Goal: Information Seeking & Learning: Learn about a topic

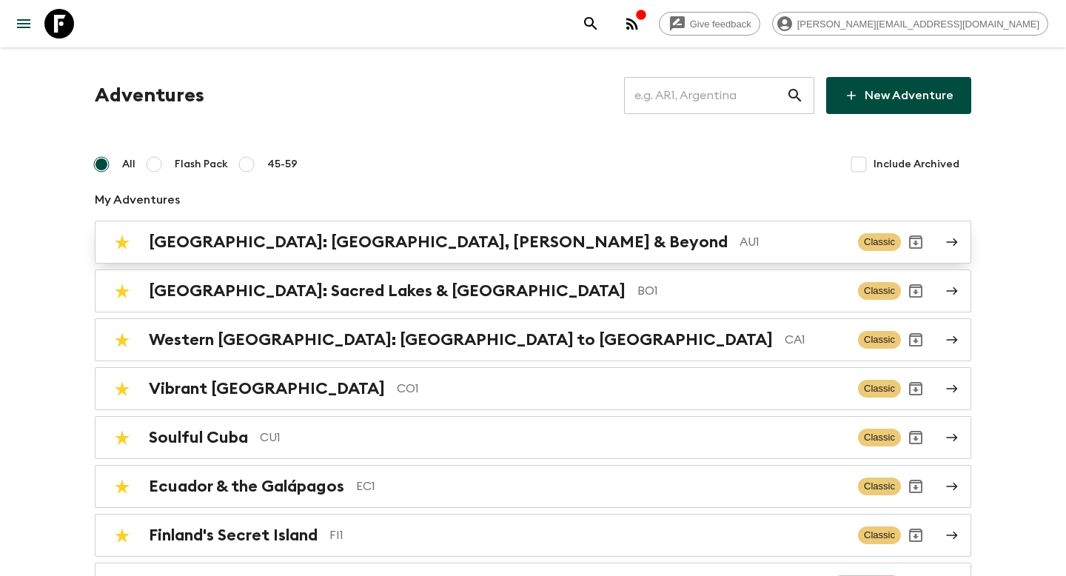
click at [334, 245] on h2 "[GEOGRAPHIC_DATA]: [GEOGRAPHIC_DATA], [PERSON_NAME] & Beyond" at bounding box center [438, 241] width 579 height 19
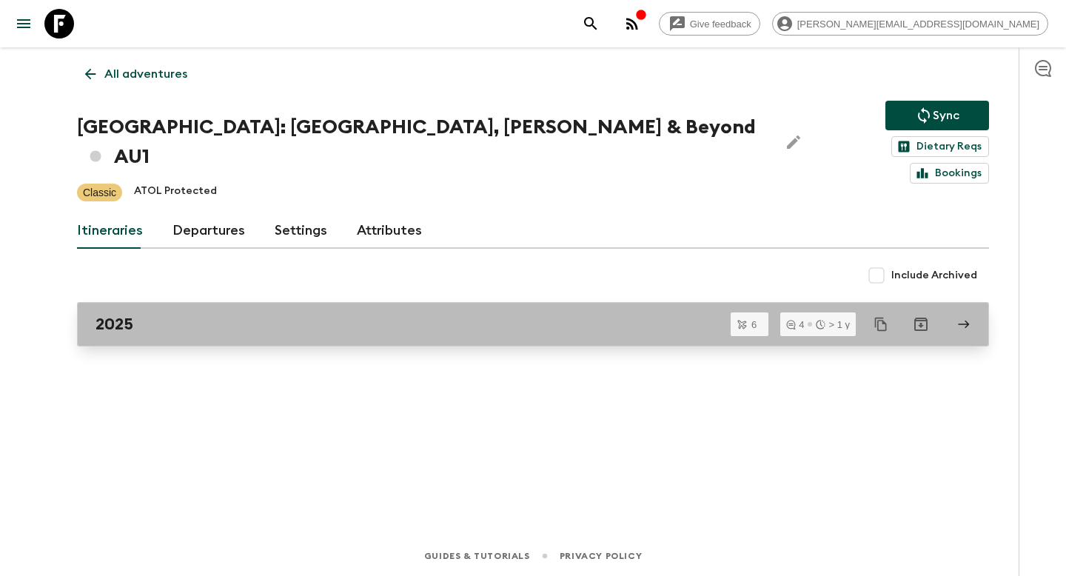
click at [218, 310] on link "2025" at bounding box center [533, 324] width 912 height 44
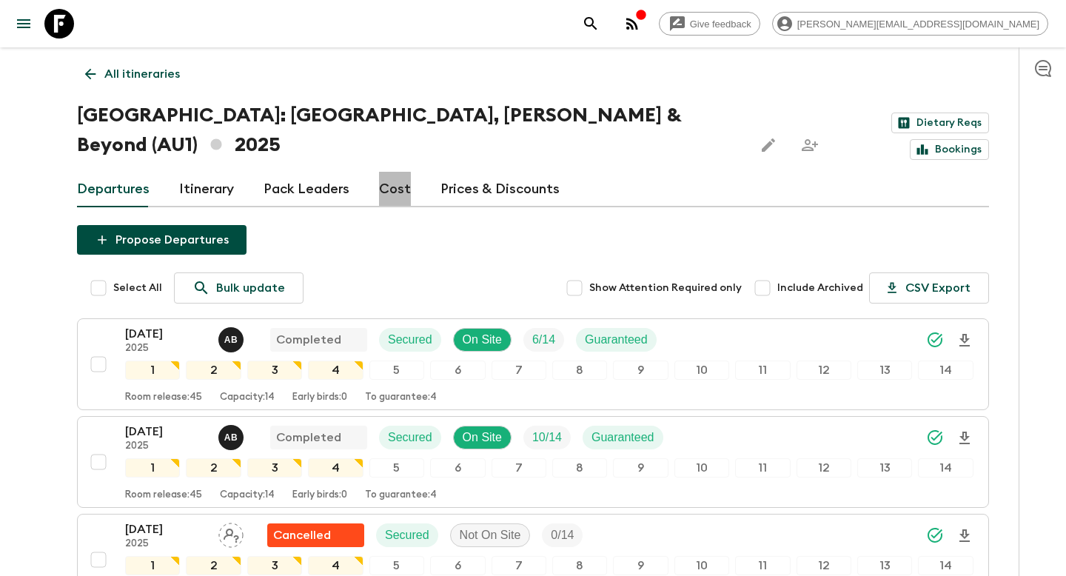
click at [382, 172] on link "Cost" at bounding box center [395, 190] width 32 height 36
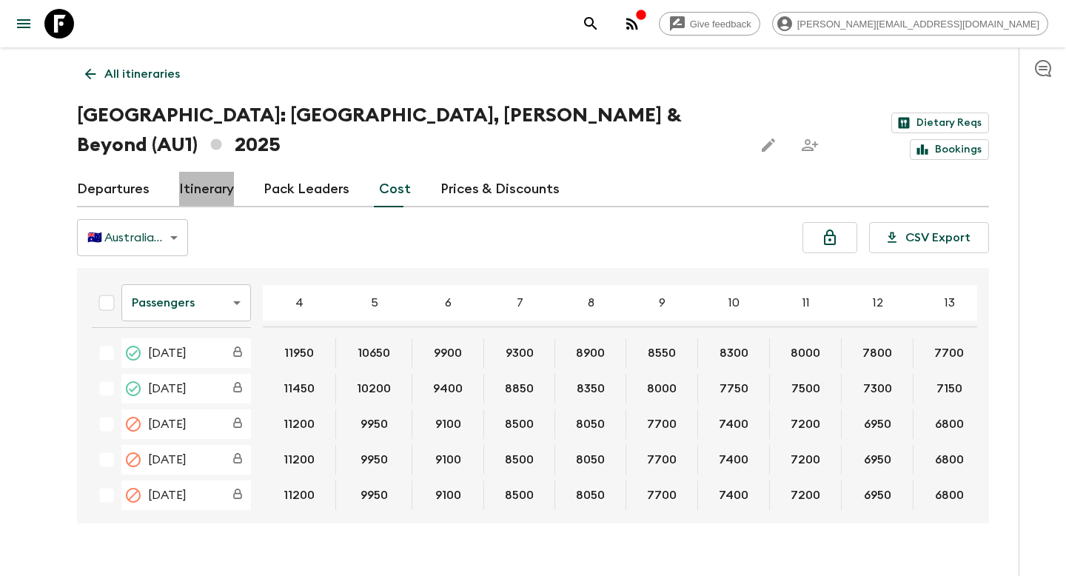
click at [214, 172] on link "Itinerary" at bounding box center [206, 190] width 55 height 36
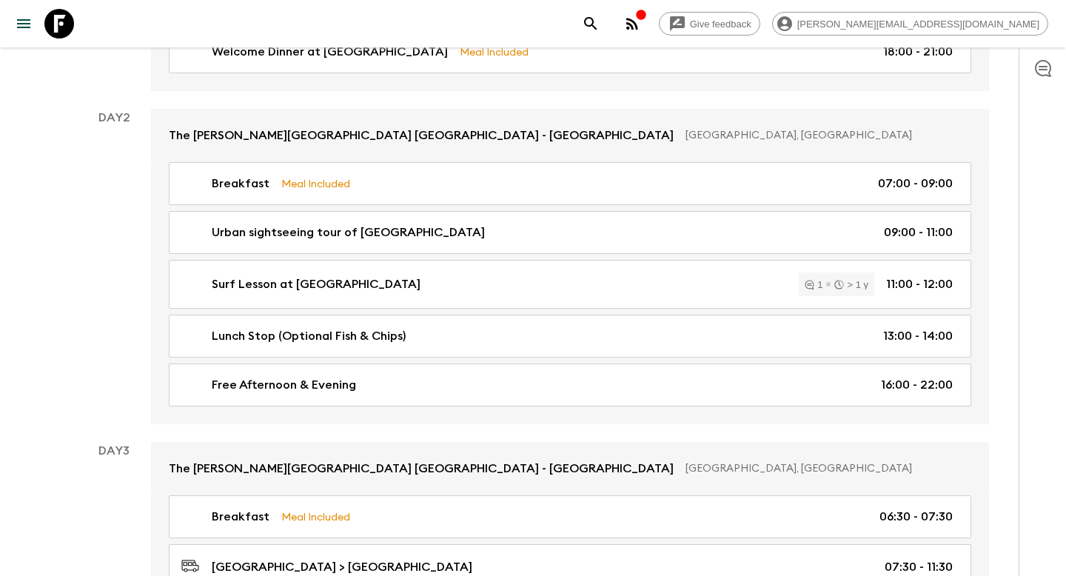
scroll to position [346, 0]
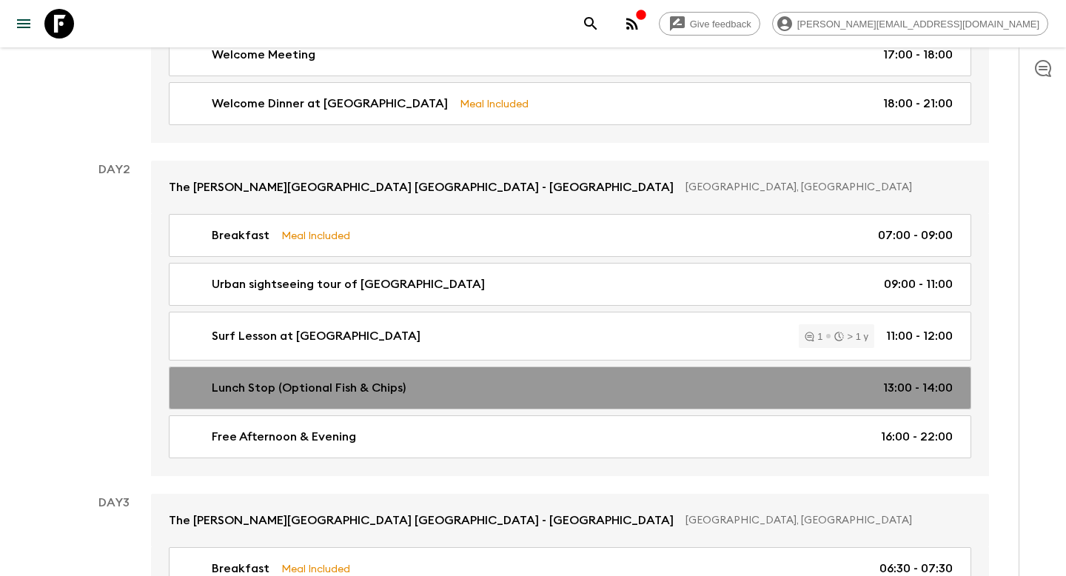
click at [472, 379] on div "Lunch Stop (Optional Fish & Chips) 13:00 - 14:00" at bounding box center [566, 388] width 771 height 18
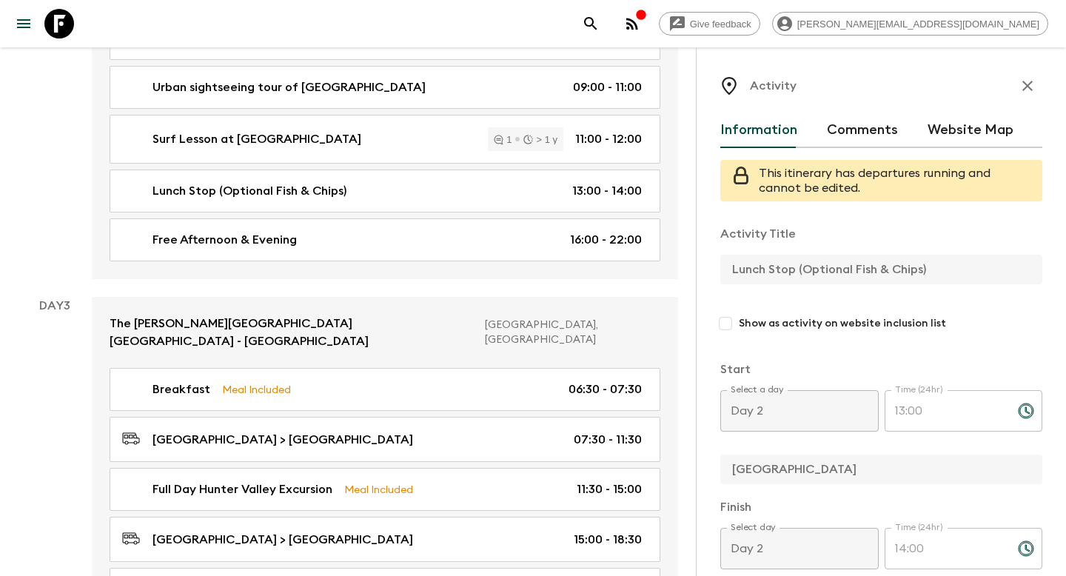
click at [1024, 93] on icon "button" at bounding box center [1028, 86] width 18 height 18
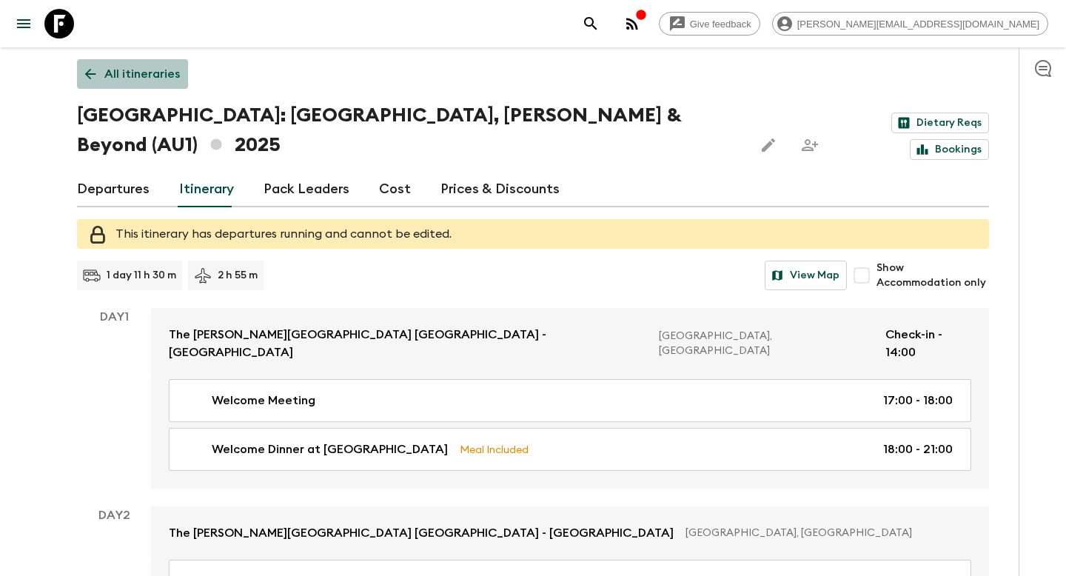
click at [141, 76] on p "All itineraries" at bounding box center [142, 74] width 76 height 18
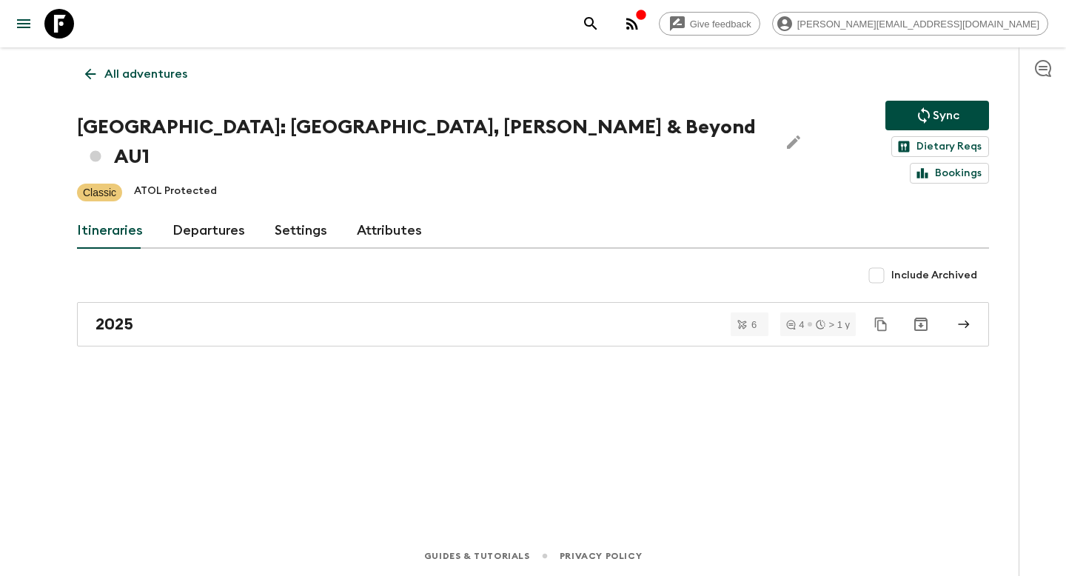
click at [138, 76] on p "All adventures" at bounding box center [145, 74] width 83 height 18
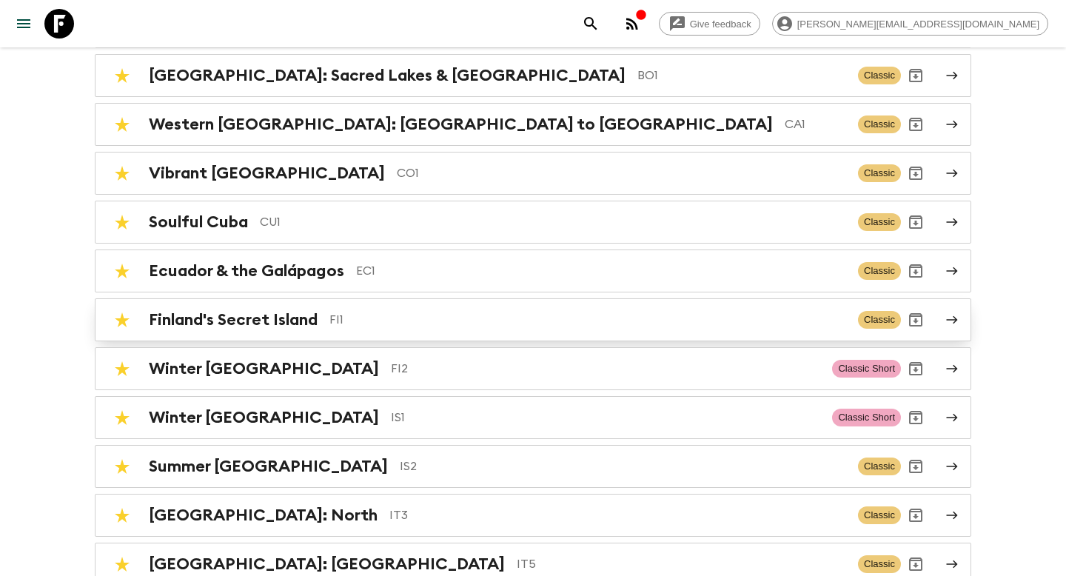
scroll to position [287, 0]
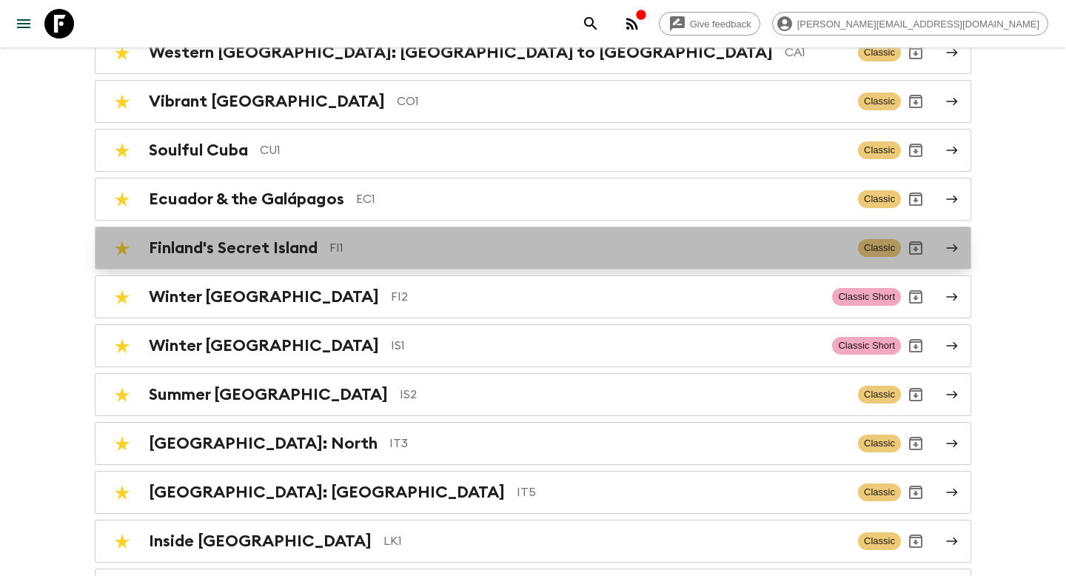
click at [438, 246] on p "FI1" at bounding box center [587, 248] width 517 height 18
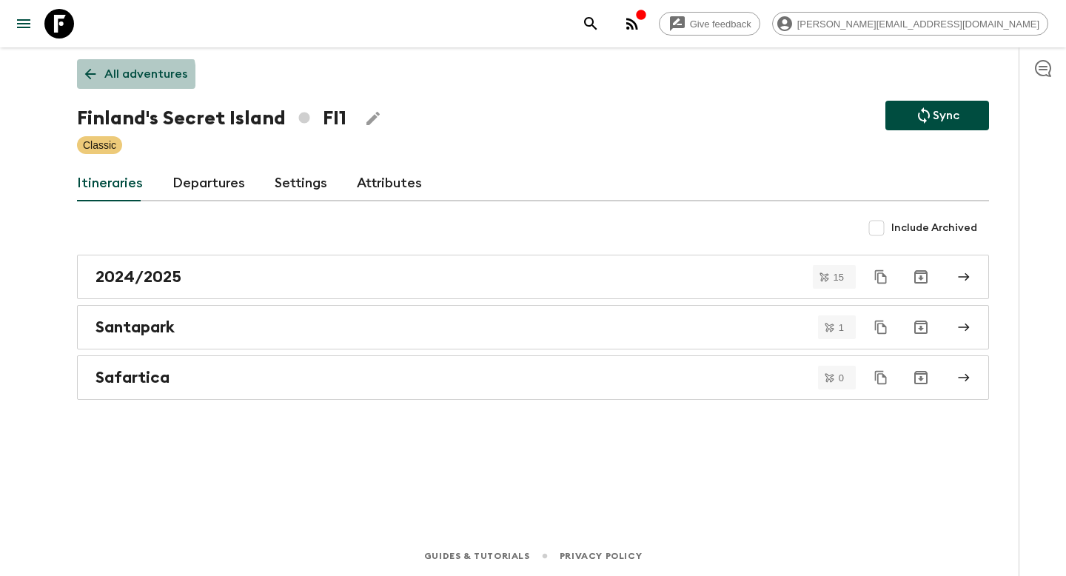
click at [126, 76] on p "All adventures" at bounding box center [145, 74] width 83 height 18
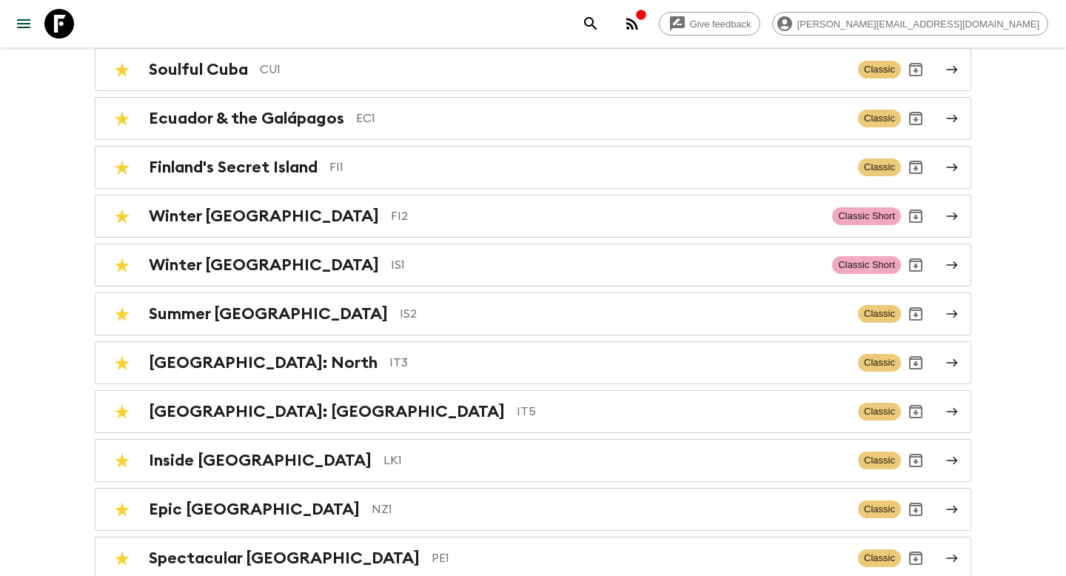
scroll to position [360, 0]
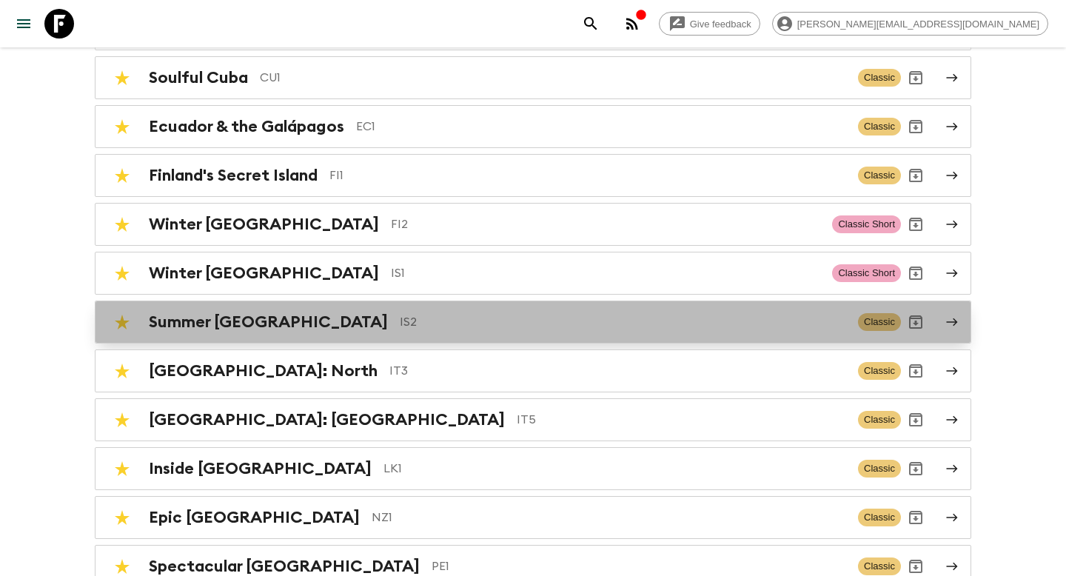
click at [400, 323] on p "IS2" at bounding box center [623, 322] width 446 height 18
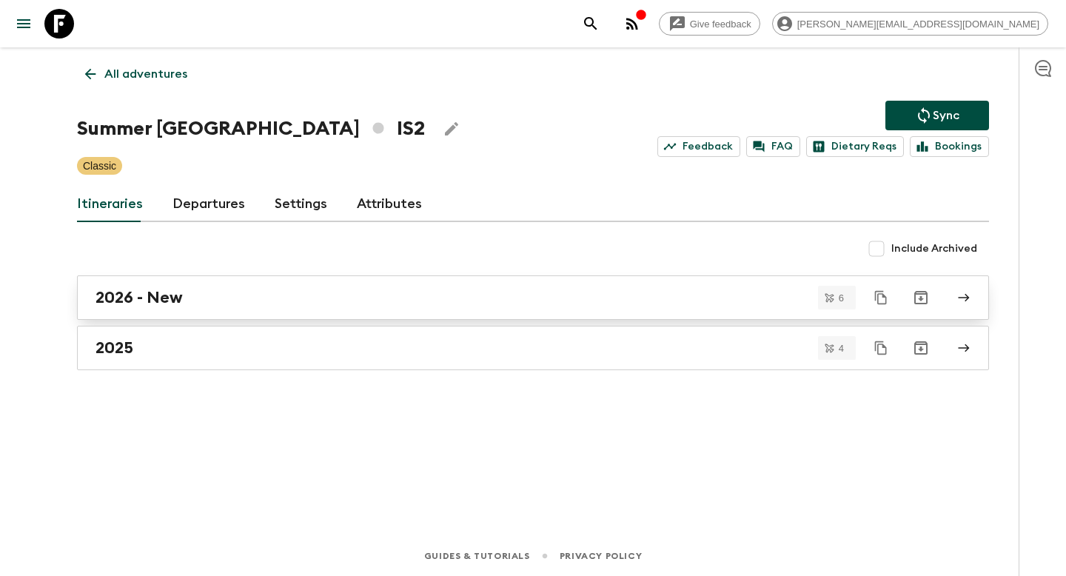
click at [160, 306] on h2 "2026 - New" at bounding box center [138, 297] width 87 height 19
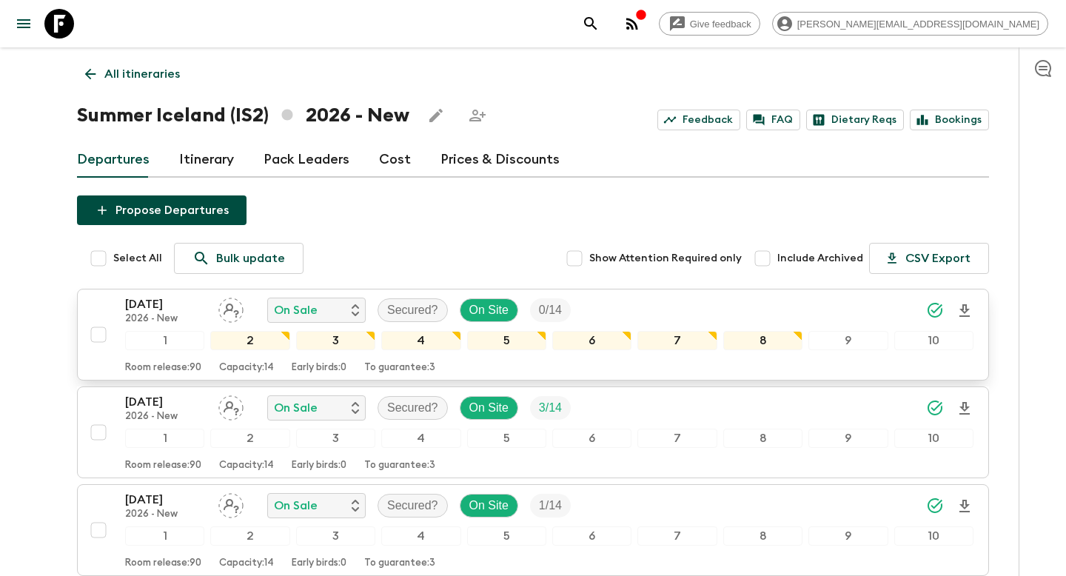
click at [178, 312] on p "[DATE]" at bounding box center [165, 304] width 81 height 18
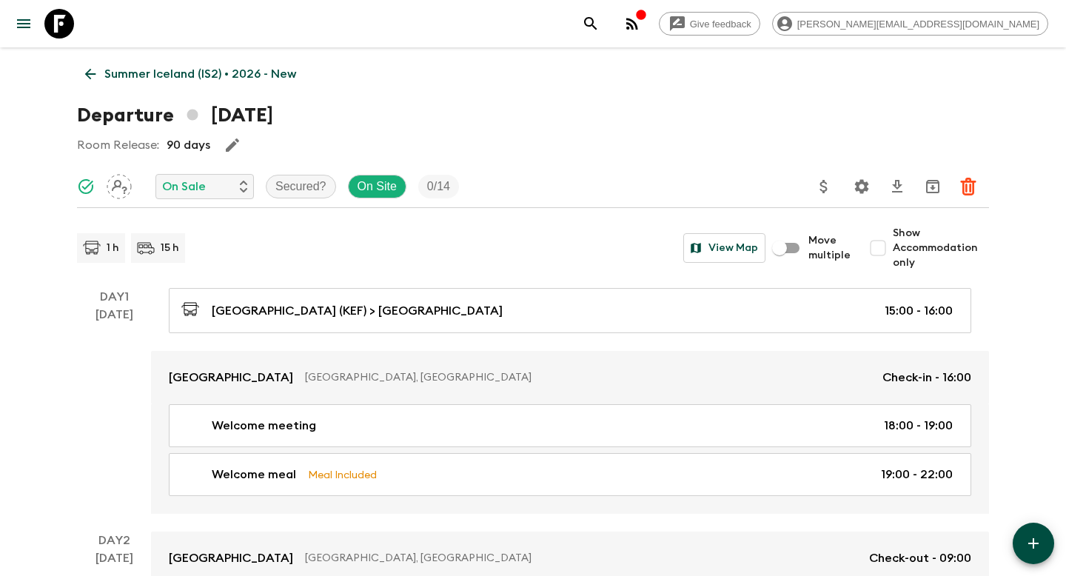
click at [165, 79] on p "Summer Iceland (IS2) • 2026 - New" at bounding box center [200, 74] width 192 height 18
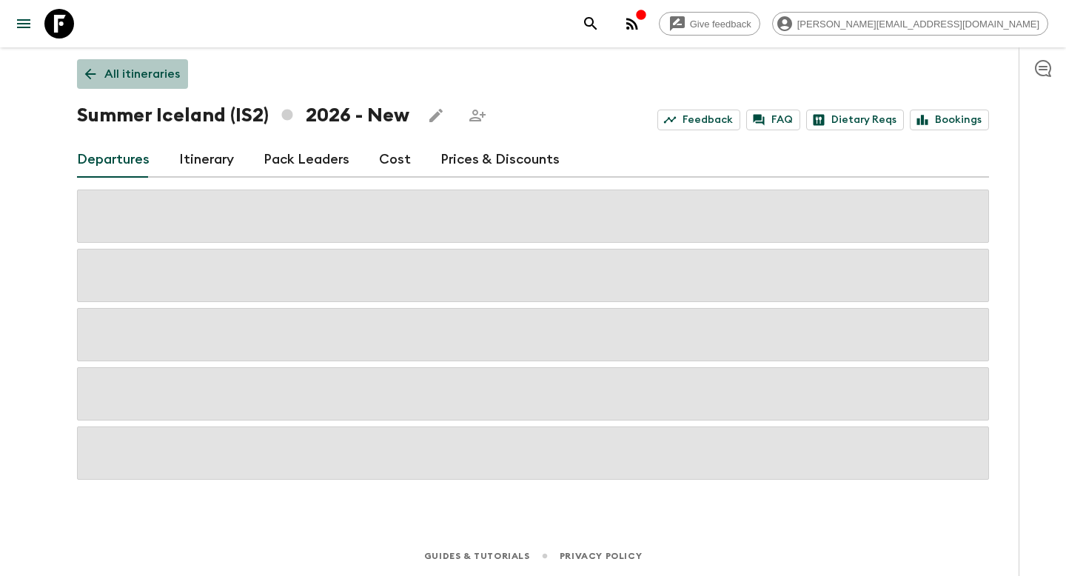
click at [154, 69] on p "All itineraries" at bounding box center [142, 74] width 76 height 18
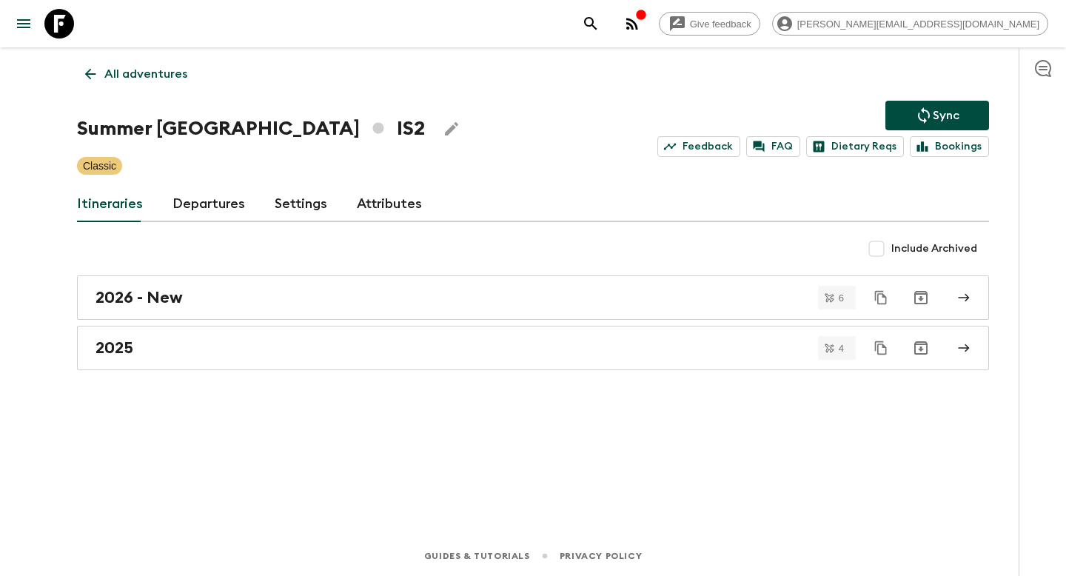
click at [151, 53] on div "All adventures Summer Iceland IS2 Sync Feedback FAQ Dietary Reqs Bookings Class…" at bounding box center [532, 270] width 947 height 447
click at [151, 74] on p "All adventures" at bounding box center [145, 74] width 83 height 18
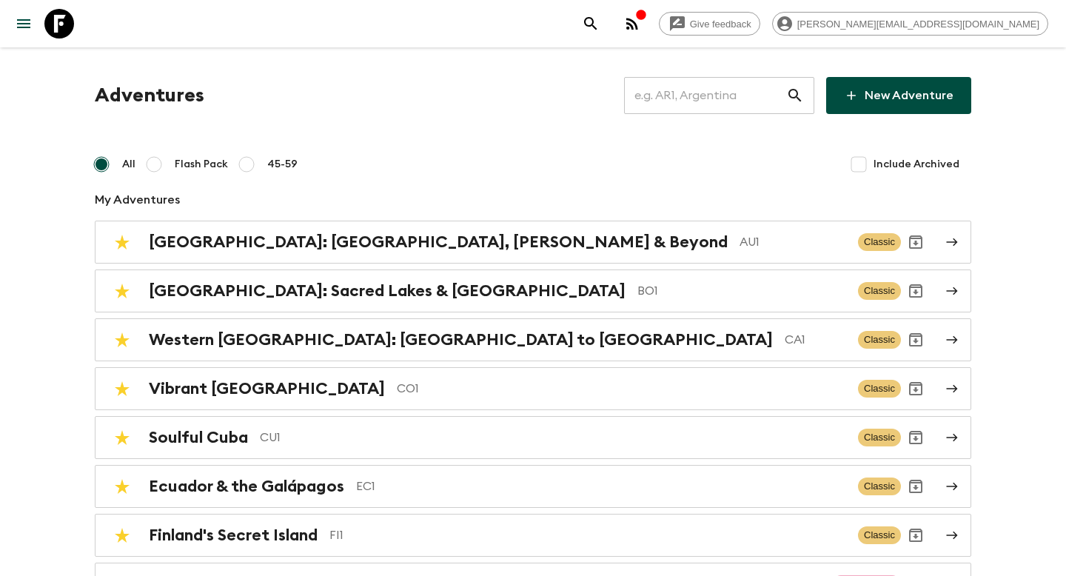
click at [734, 98] on input "text" at bounding box center [705, 95] width 162 height 41
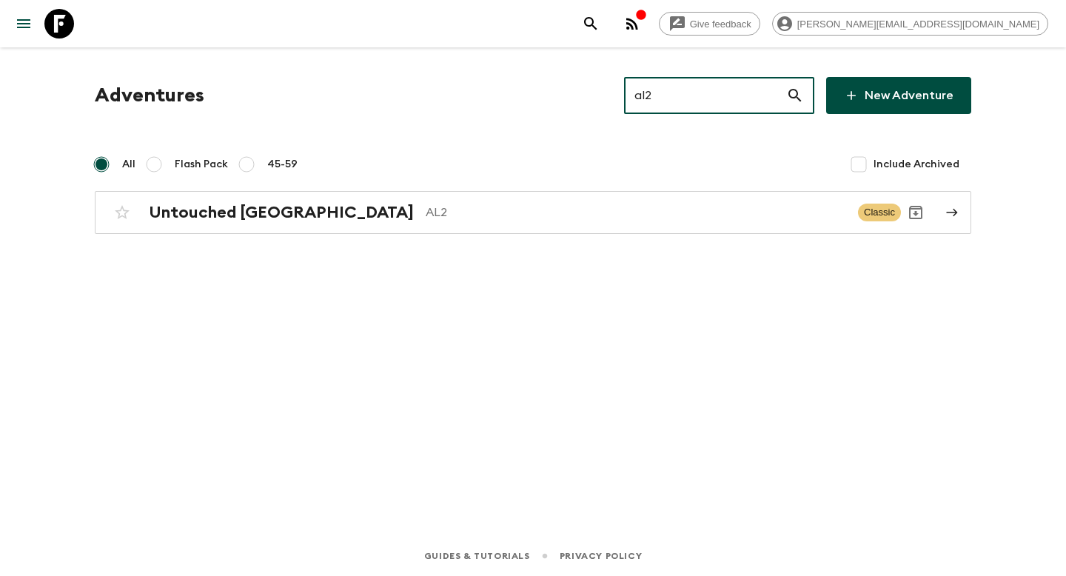
type input "al2"
click at [565, 171] on div "All Flash Pack 45-59 Include Archived" at bounding box center [533, 165] width 876 height 30
click at [506, 236] on div "Adventures al2 ​ New Adventure All Flash Pack 45-59 Include Archived Untouched …" at bounding box center [532, 270] width 947 height 447
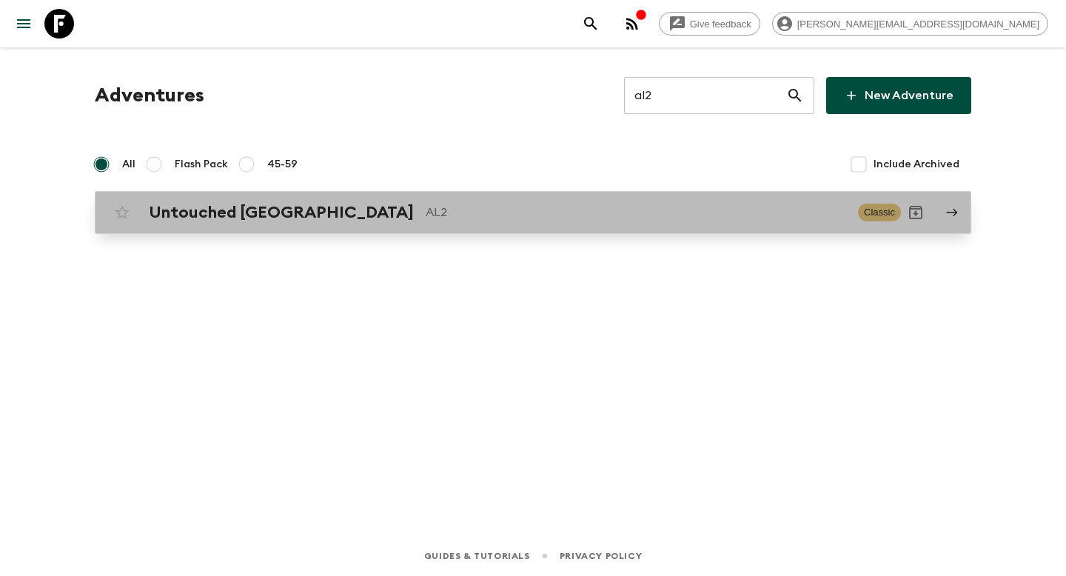
click at [430, 226] on div "Untouched Albania AL2 Classic" at bounding box center [504, 213] width 794 height 30
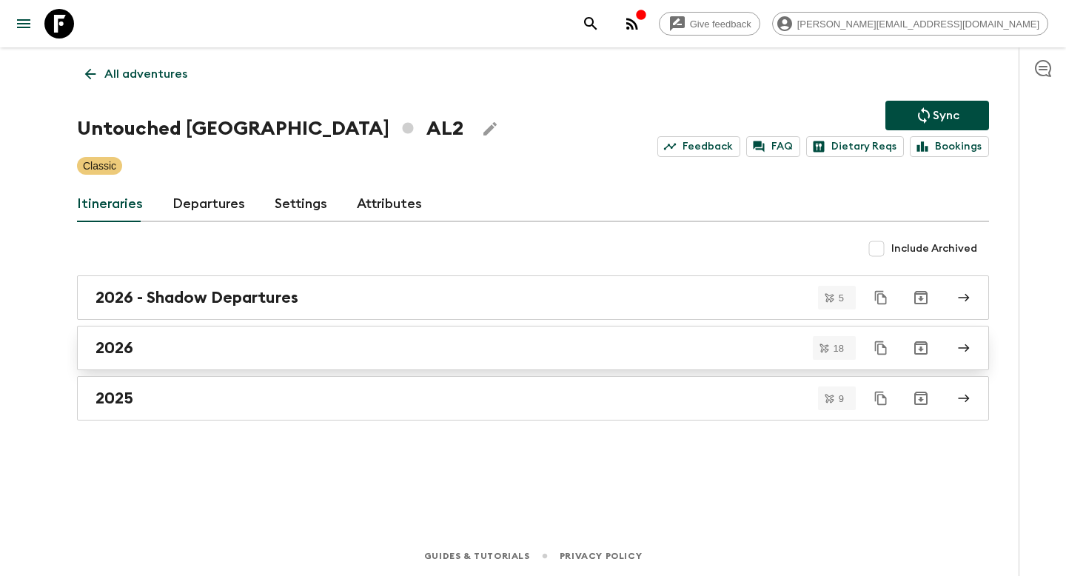
click at [164, 335] on link "2026" at bounding box center [533, 348] width 912 height 44
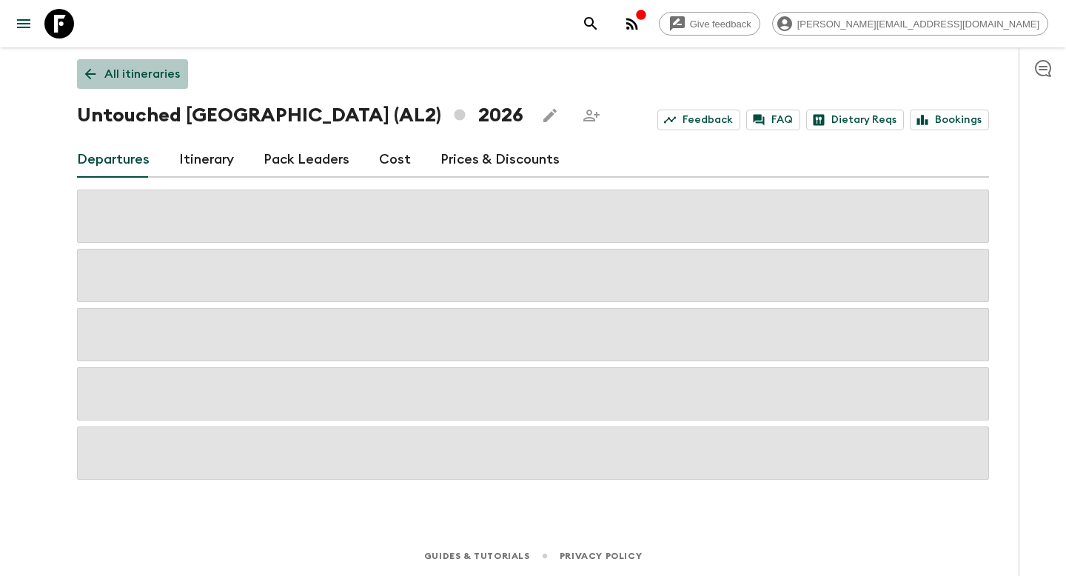
click at [155, 72] on p "All itineraries" at bounding box center [142, 74] width 76 height 18
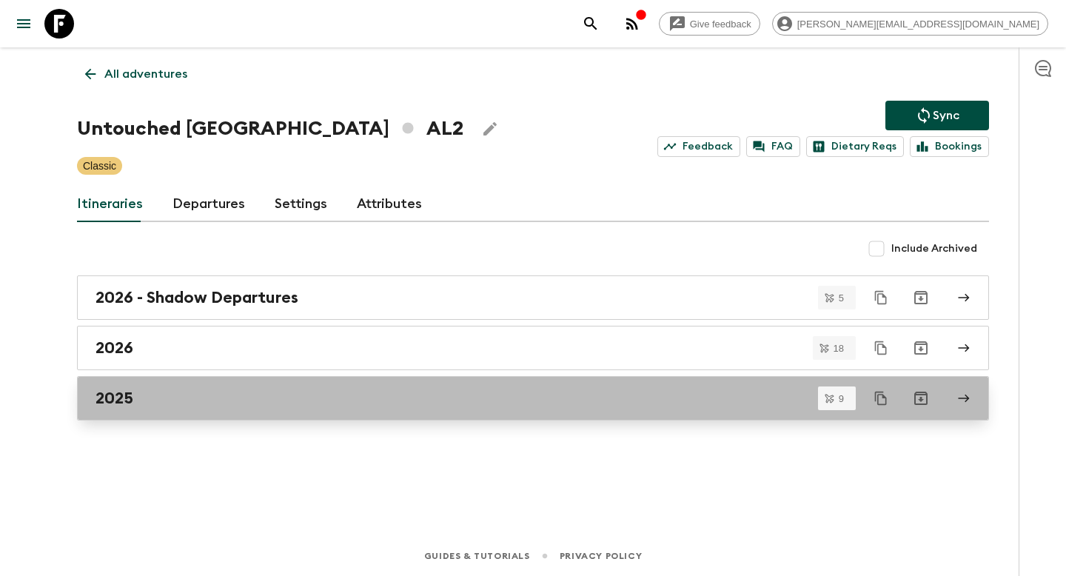
click at [195, 398] on div "2025" at bounding box center [518, 398] width 847 height 19
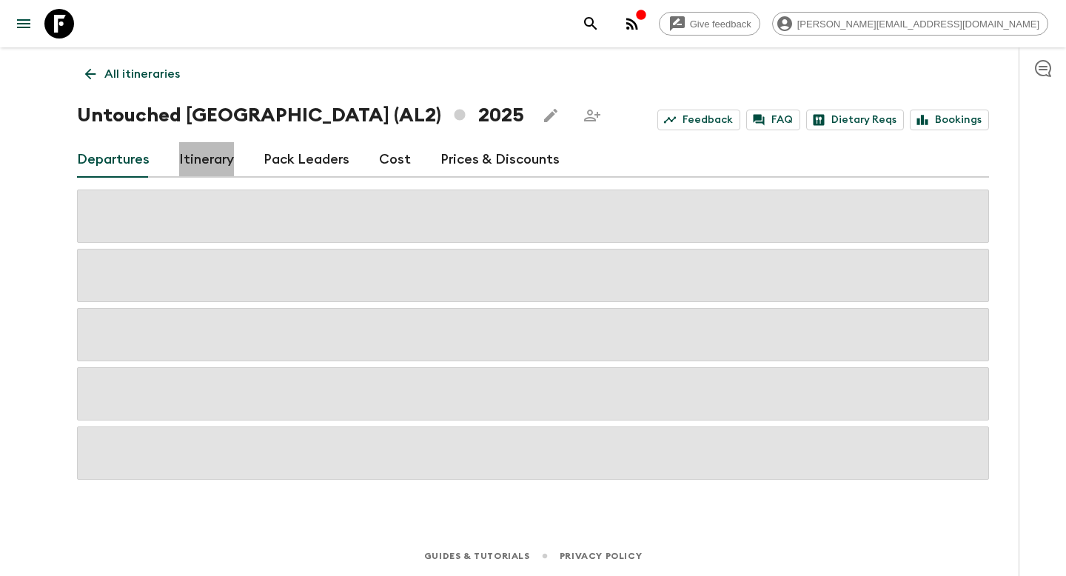
click at [193, 150] on link "Itinerary" at bounding box center [206, 160] width 55 height 36
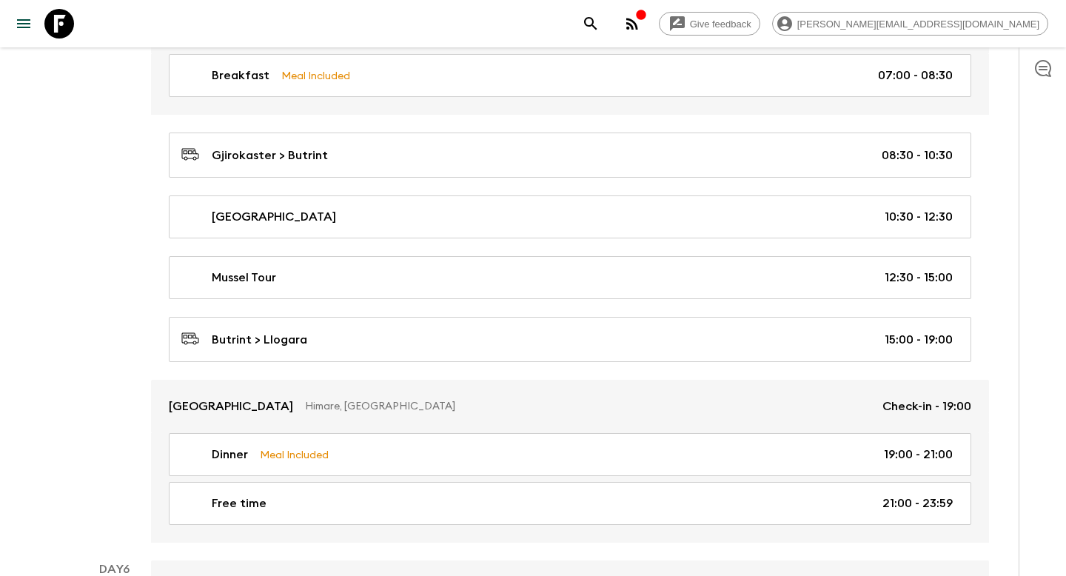
scroll to position [2221, 0]
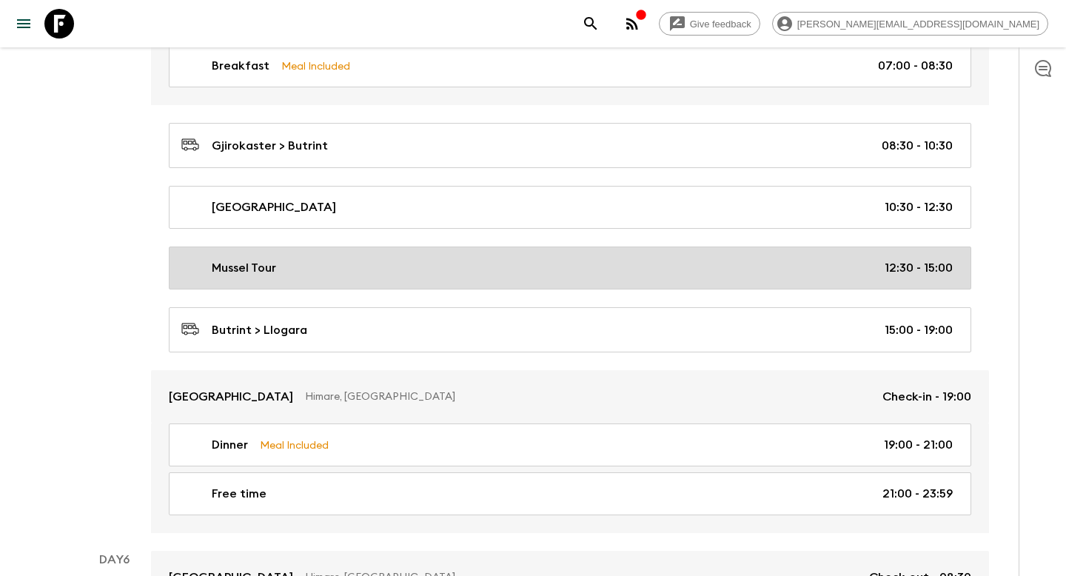
click at [445, 269] on div "Mussel Tour 12:30 - 15:00" at bounding box center [566, 268] width 771 height 18
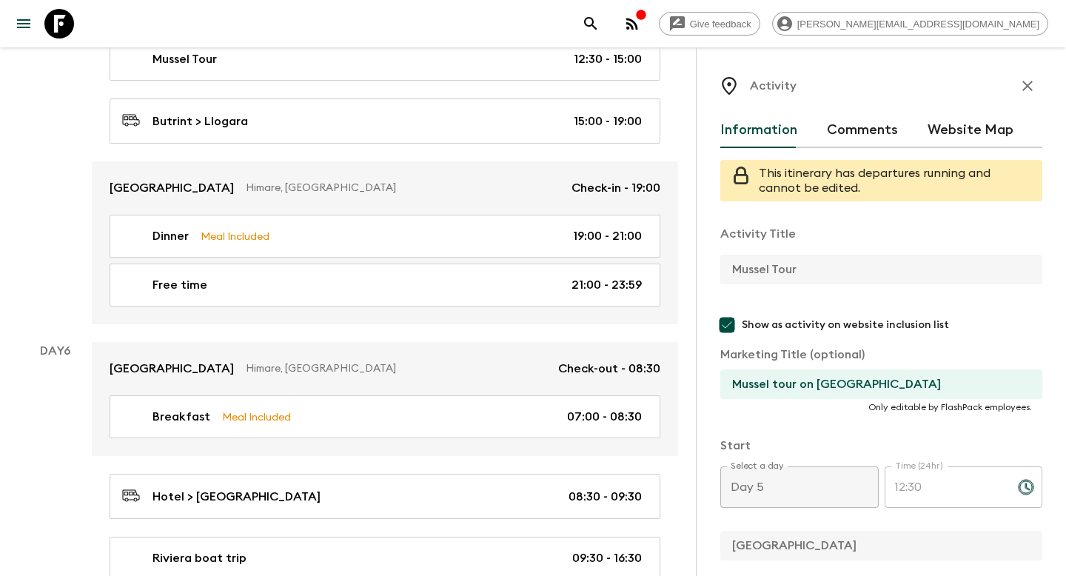
click at [1025, 89] on icon "button" at bounding box center [1028, 86] width 18 height 18
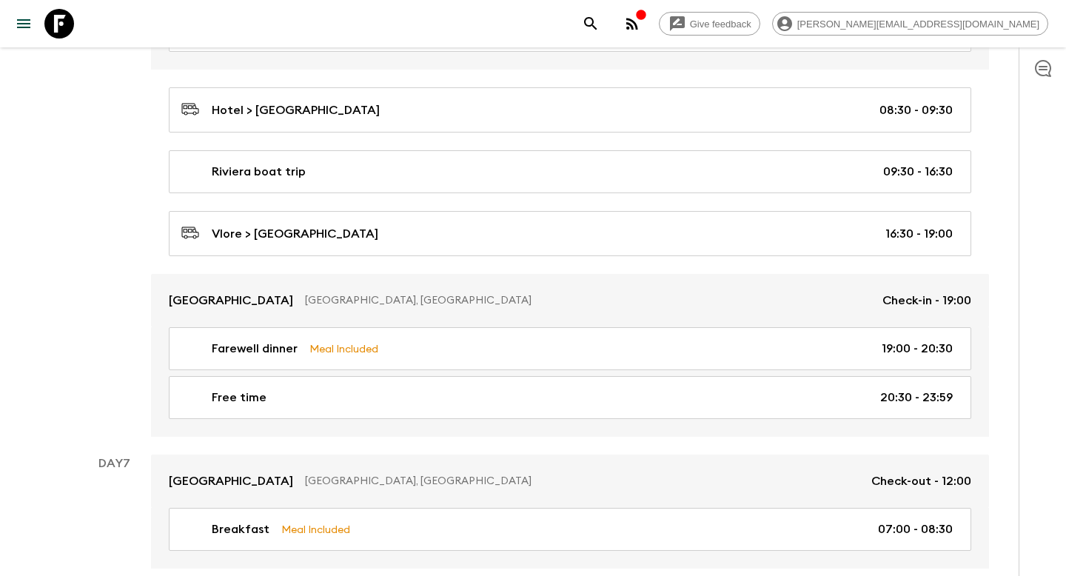
scroll to position [2694, 0]
